Goal: Transaction & Acquisition: Purchase product/service

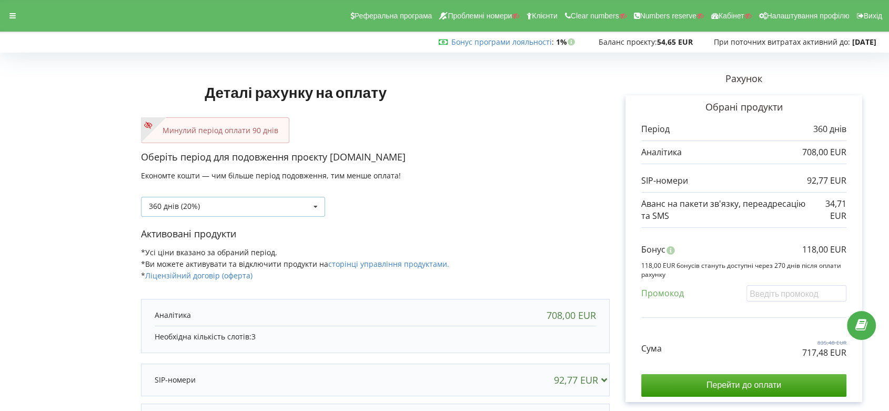
click at [318, 202] on icon at bounding box center [316, 206] width 16 height 19
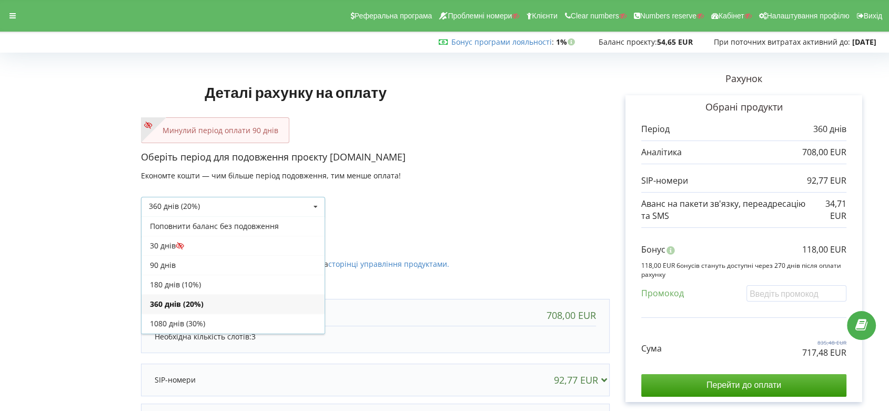
scroll to position [18, 0]
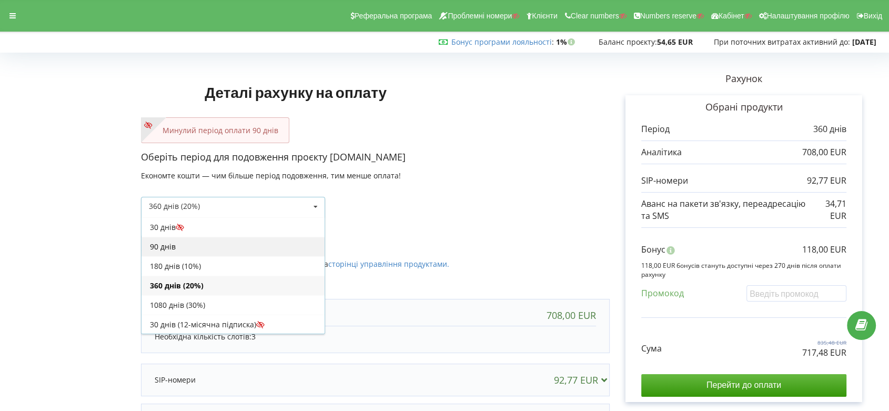
click at [279, 243] on div "90 днів" at bounding box center [233, 246] width 183 height 19
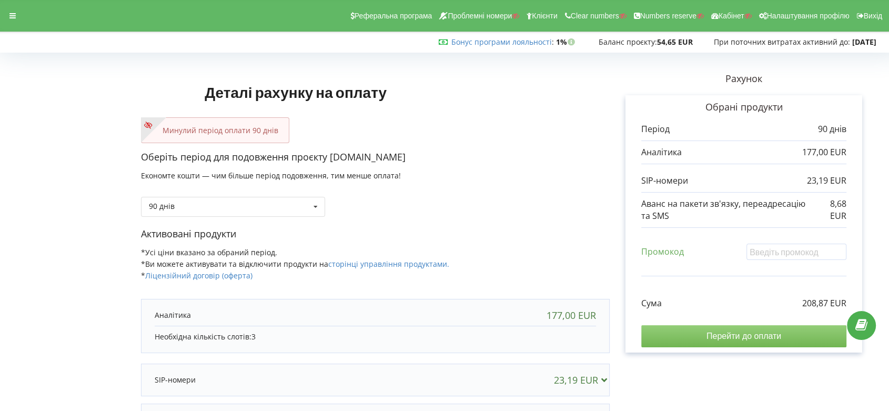
click at [766, 335] on input "Перейти до оплати" at bounding box center [744, 336] width 205 height 22
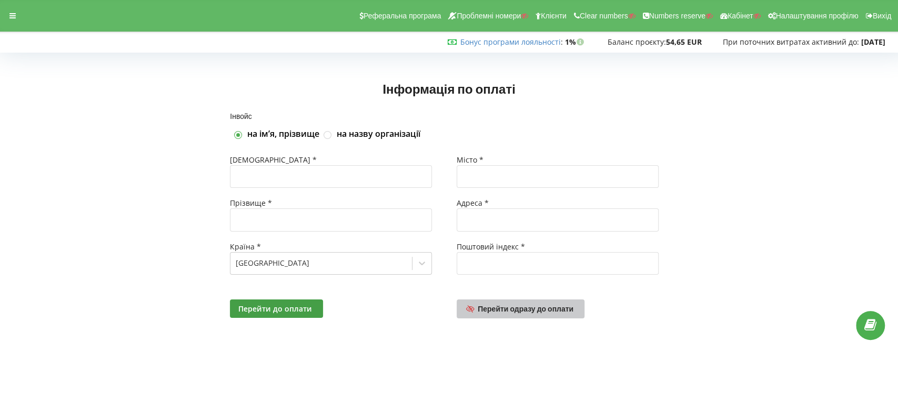
drag, startPoint x: 540, startPoint y: 310, endPoint x: 758, endPoint y: 264, distance: 222.3
click at [542, 310] on span "Перейти одразу до оплати" at bounding box center [526, 308] width 96 height 9
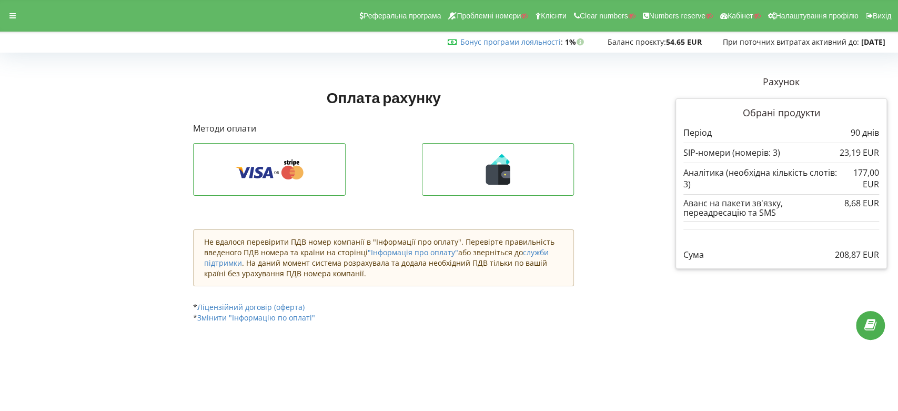
drag, startPoint x: 834, startPoint y: 256, endPoint x: 883, endPoint y: 254, distance: 49.5
click at [883, 254] on div "Обрані продукти Період 90 днів 23,19 EUR 177,00 EUR" at bounding box center [782, 183] width 212 height 171
copy p "208,87 EUR"
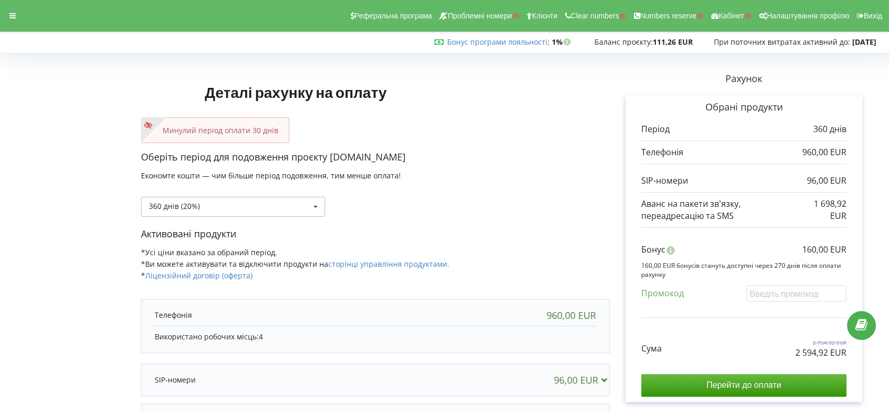
click at [318, 205] on icon at bounding box center [316, 206] width 16 height 19
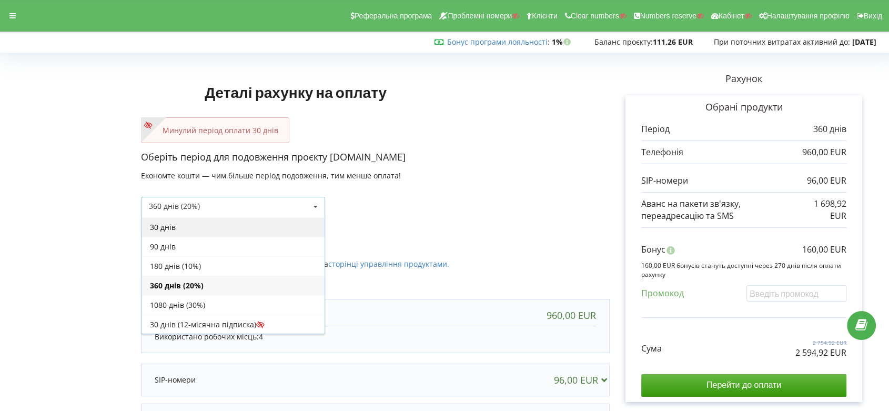
click at [265, 228] on div "30 днів" at bounding box center [233, 226] width 183 height 19
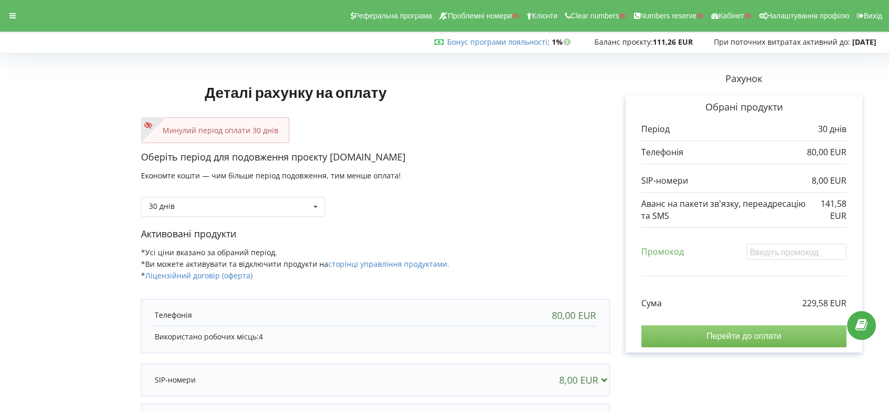
click at [756, 338] on input "Перейти до оплати" at bounding box center [744, 336] width 205 height 22
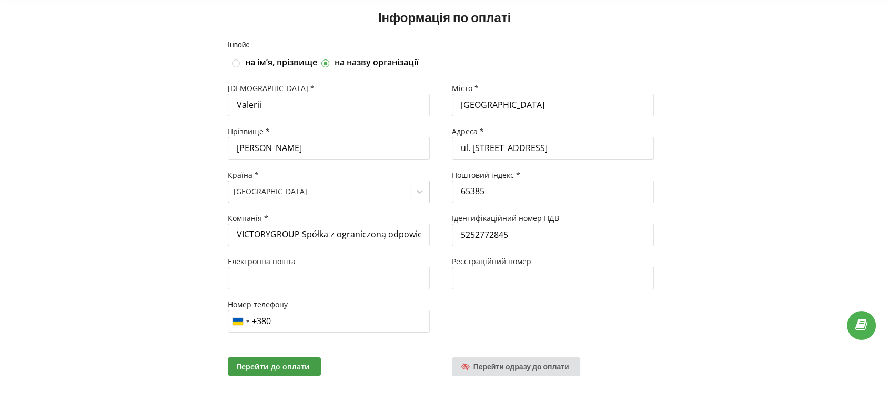
scroll to position [73, 0]
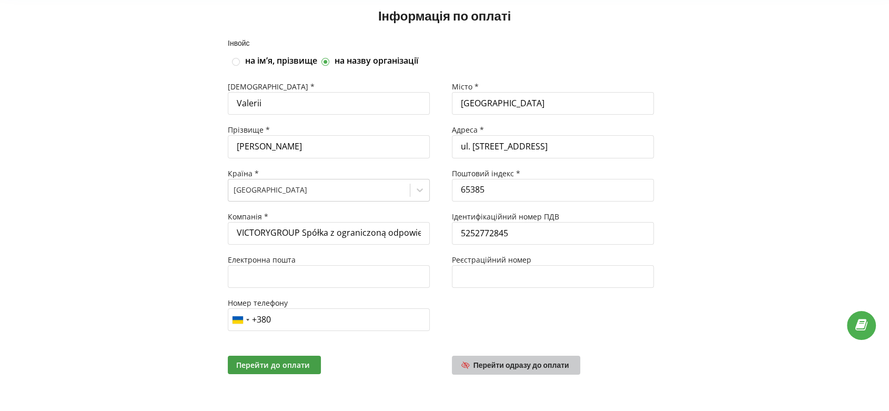
click at [537, 373] on link "Перейти одразу до оплати" at bounding box center [516, 365] width 128 height 19
